Goal: Task Accomplishment & Management: Manage account settings

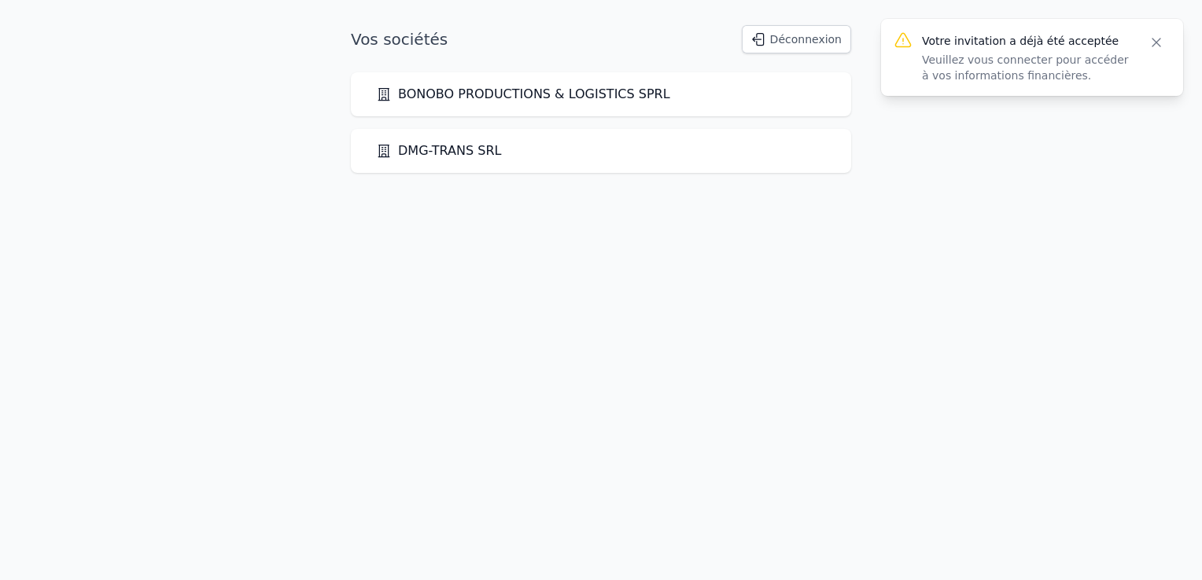
click at [541, 95] on link "BONOBO PRODUCTIONS & LOGISTICS SPRL" at bounding box center [523, 94] width 294 height 19
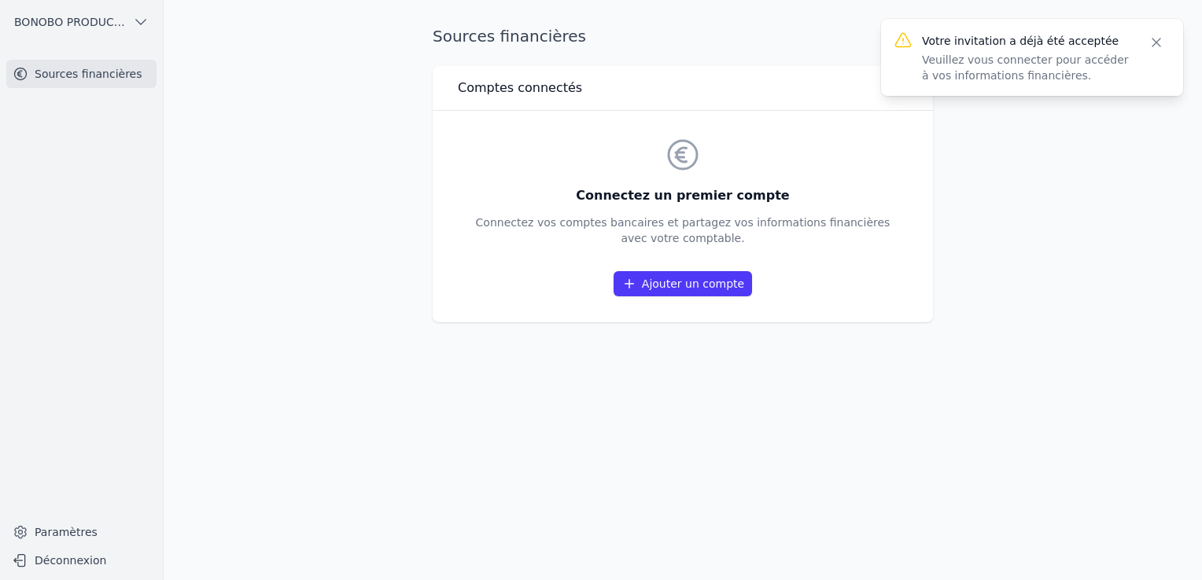
click at [684, 294] on link "Ajouter un compte" at bounding box center [682, 283] width 138 height 25
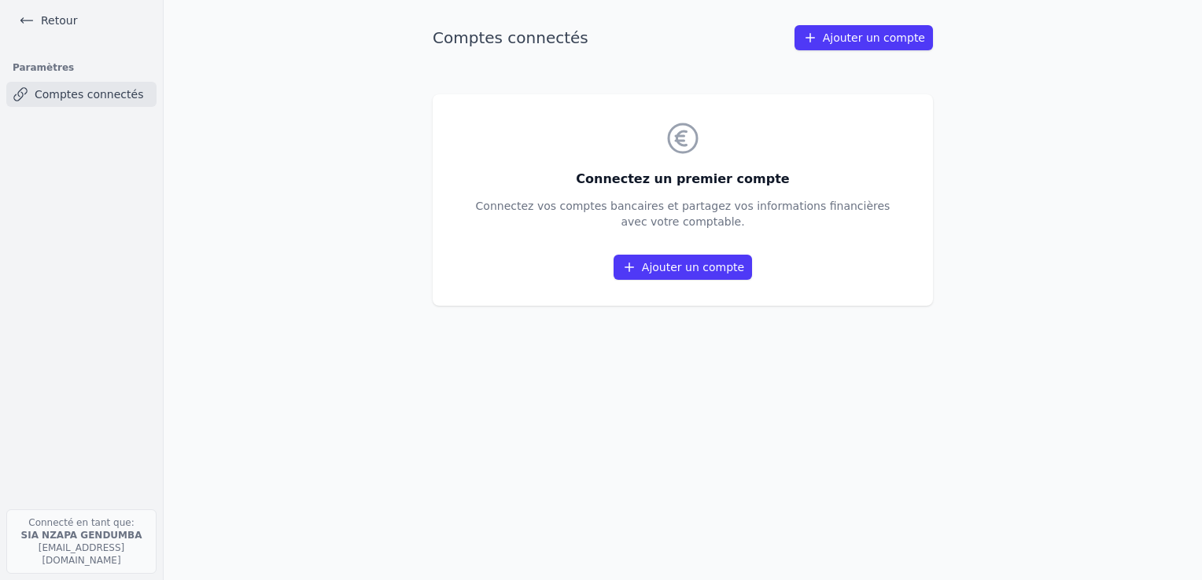
click at [38, 17] on link "Retour" at bounding box center [48, 20] width 71 height 22
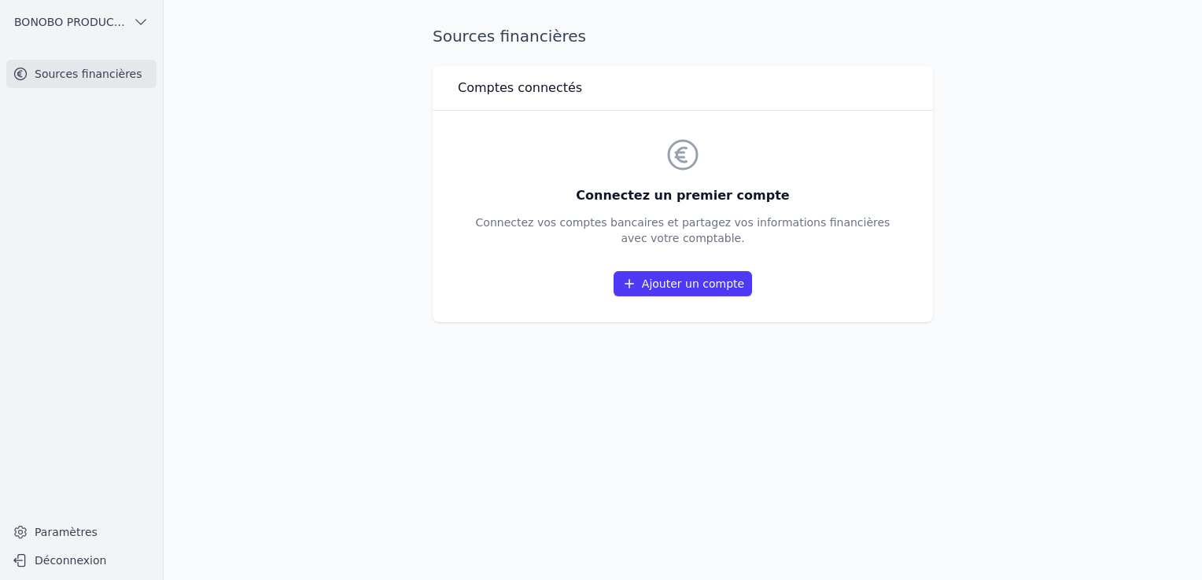
click at [708, 289] on link "Ajouter un compte" at bounding box center [682, 283] width 138 height 25
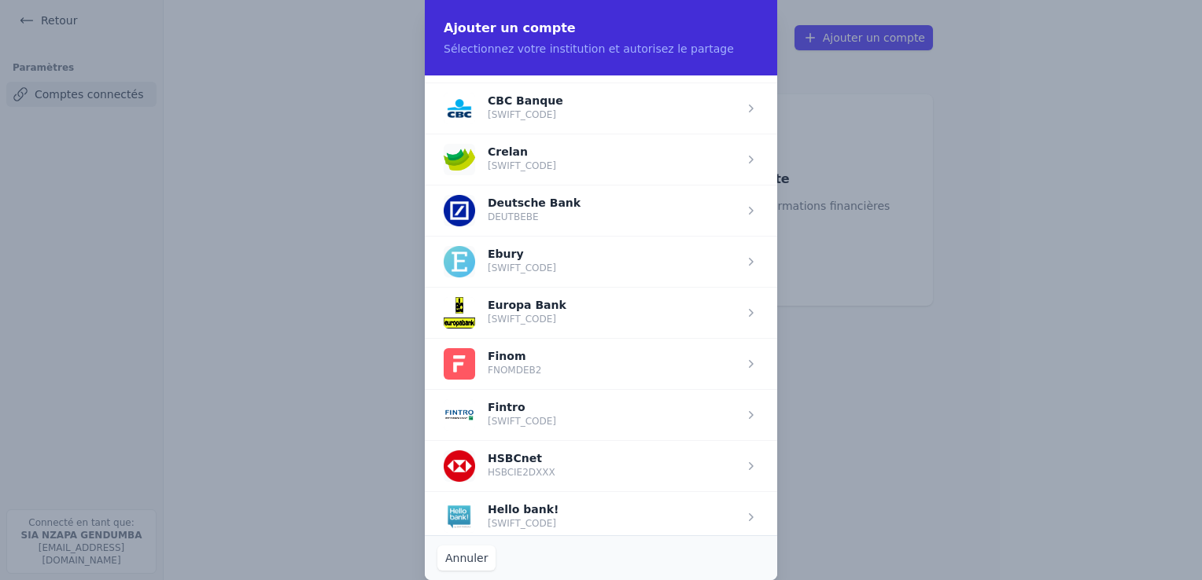
scroll to position [865, 0]
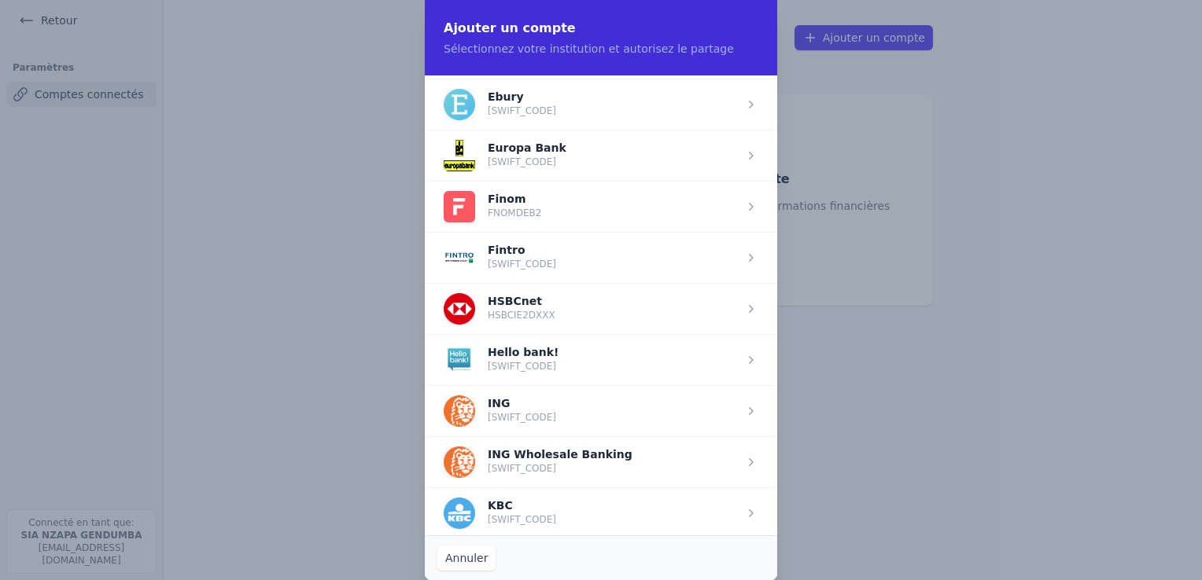
click at [499, 409] on span "button" at bounding box center [601, 410] width 352 height 51
